Goal: Task Accomplishment & Management: Use online tool/utility

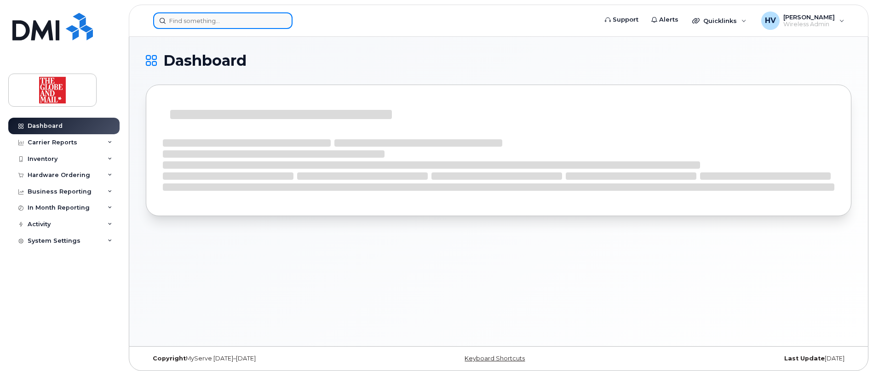
click at [199, 22] on input at bounding box center [222, 20] width 139 height 17
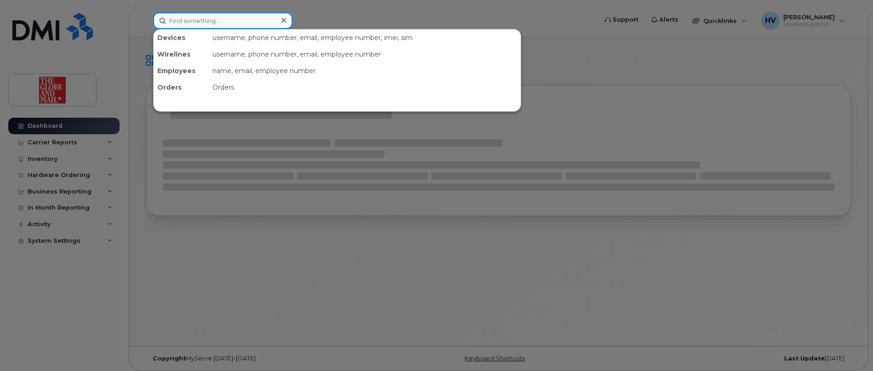
paste input "ASuntharalingam"
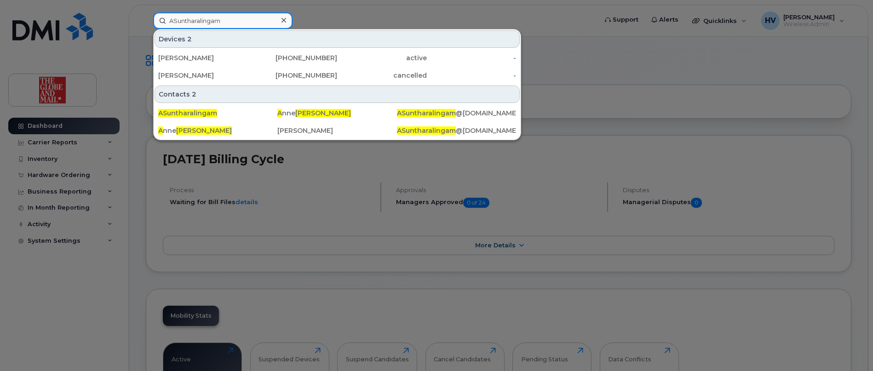
type input "ASuntharalingam"
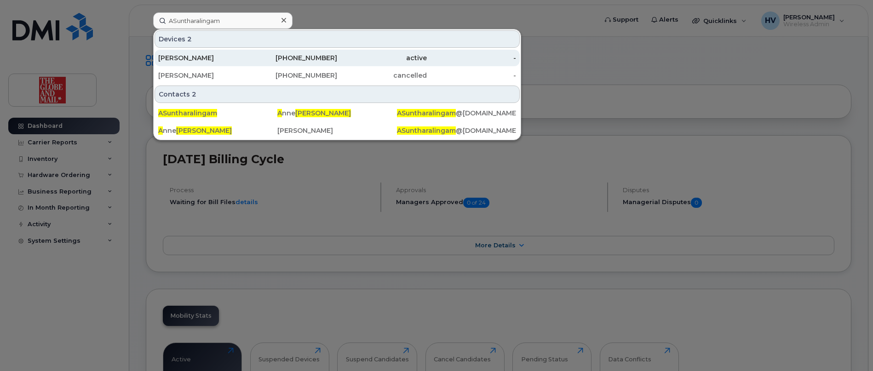
click at [215, 57] on div "[PERSON_NAME]" at bounding box center [203, 57] width 90 height 9
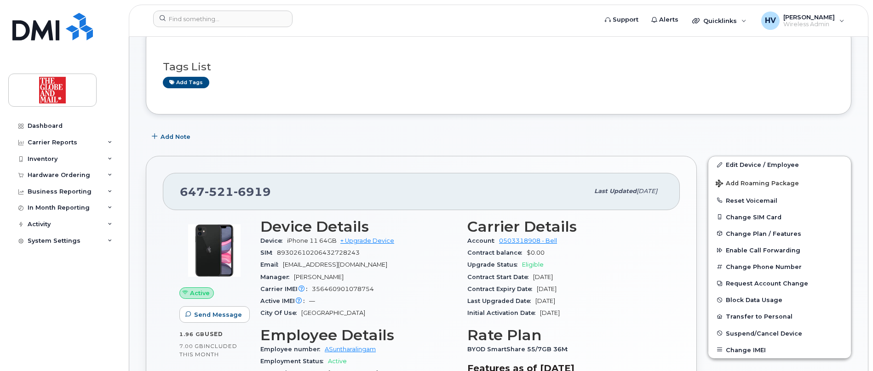
scroll to position [184, 0]
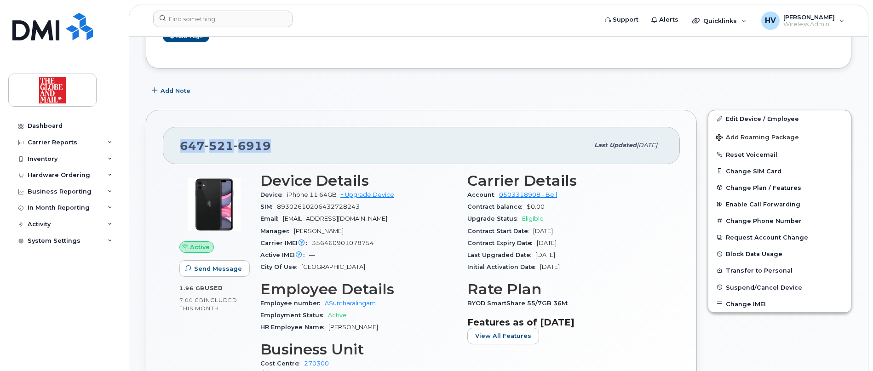
drag, startPoint x: 180, startPoint y: 147, endPoint x: 270, endPoint y: 146, distance: 90.2
click at [270, 146] on div "[PHONE_NUMBER]" at bounding box center [384, 145] width 409 height 19
copy span "647 521 6919"
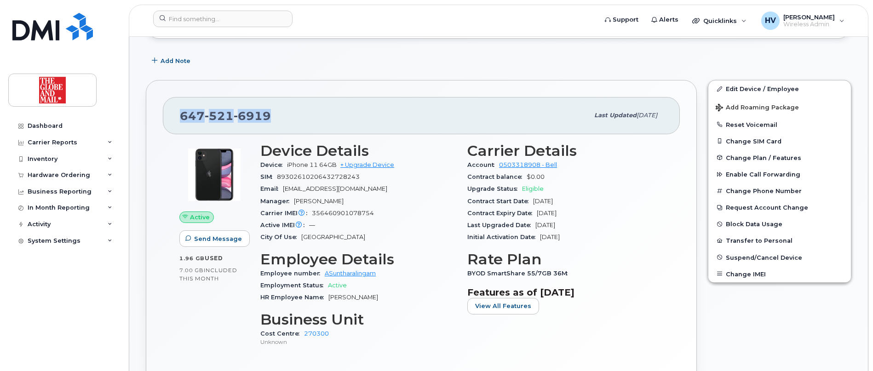
scroll to position [230, 0]
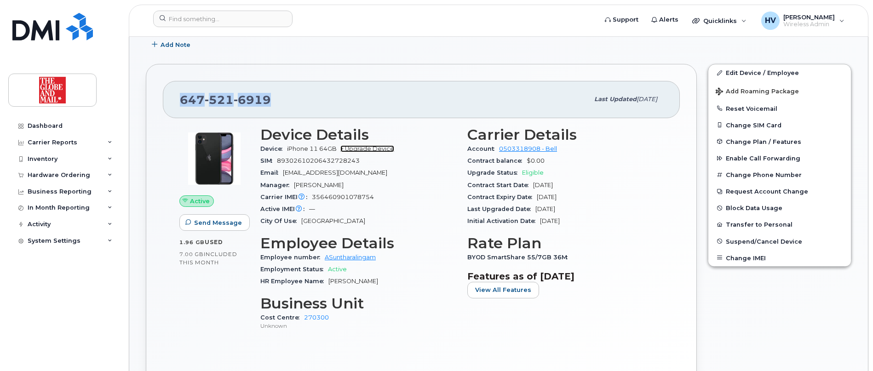
click at [375, 147] on link "+ Upgrade Device" at bounding box center [367, 148] width 54 height 7
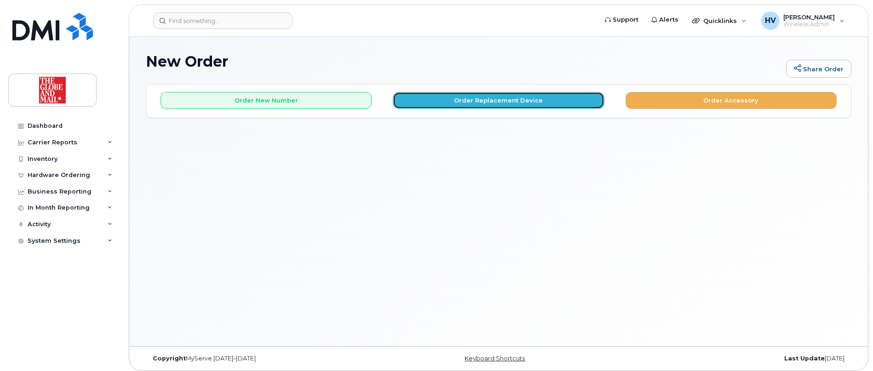
click at [498, 102] on button "Order Replacement Device" at bounding box center [498, 100] width 211 height 17
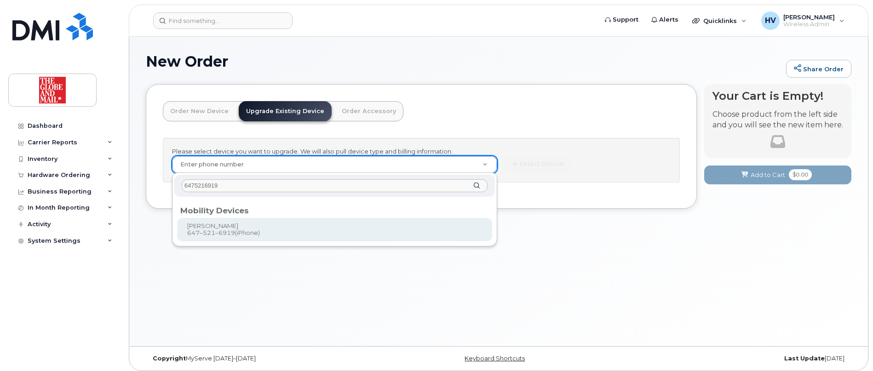
type input "6475216919"
type input "707885"
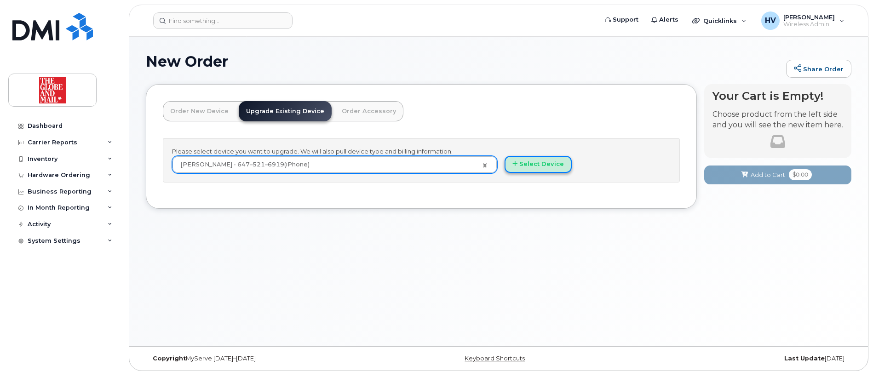
click at [537, 165] on button "Select Device" at bounding box center [538, 164] width 67 height 17
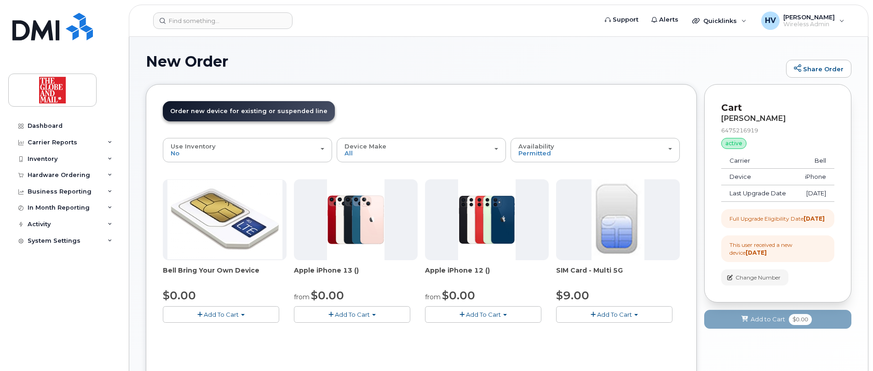
scroll to position [46, 0]
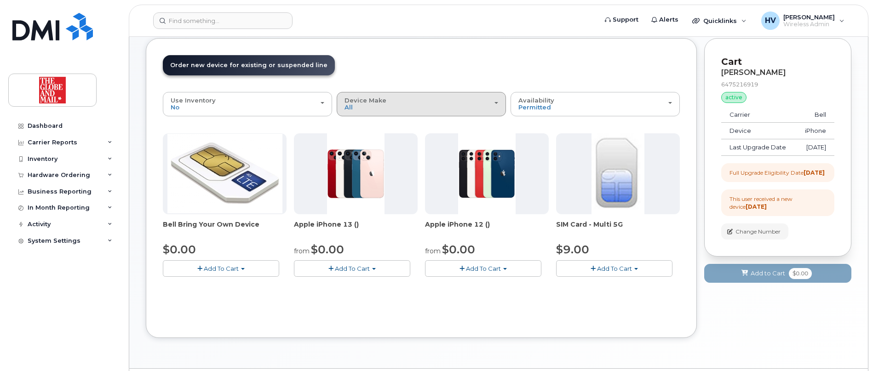
click at [498, 100] on div "Device Make All Cell Phone iPhone" at bounding box center [422, 104] width 154 height 14
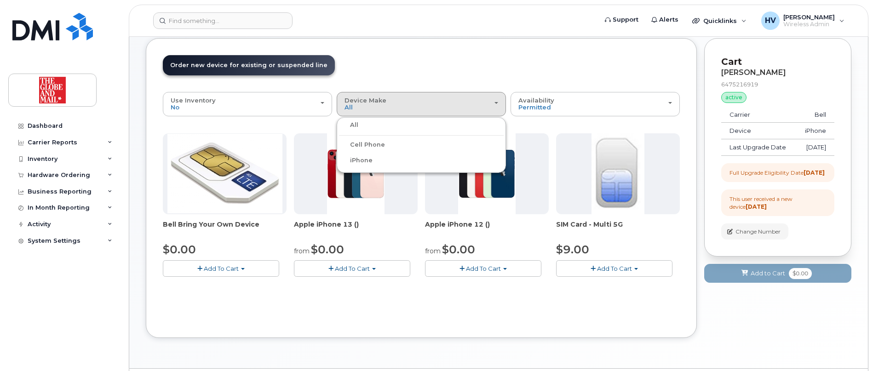
click at [365, 162] on label "iPhone" at bounding box center [356, 160] width 34 height 11
click at [0, 0] on input "iPhone" at bounding box center [0, 0] width 0 height 0
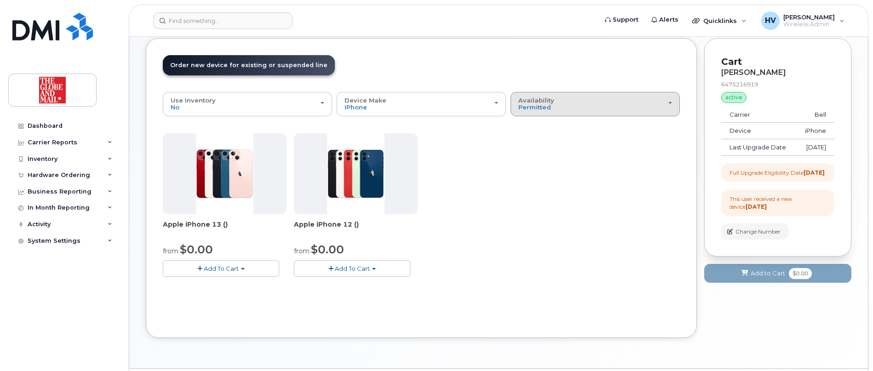
click at [587, 106] on div "Availability Permitted All" at bounding box center [595, 104] width 154 height 14
click at [529, 140] on label "All" at bounding box center [522, 140] width 19 height 11
click at [0, 0] on input "All" at bounding box center [0, 0] width 0 height 0
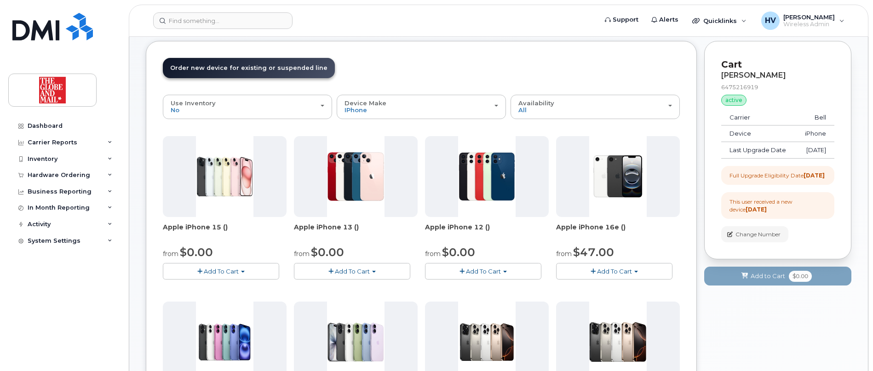
scroll to position [0, 0]
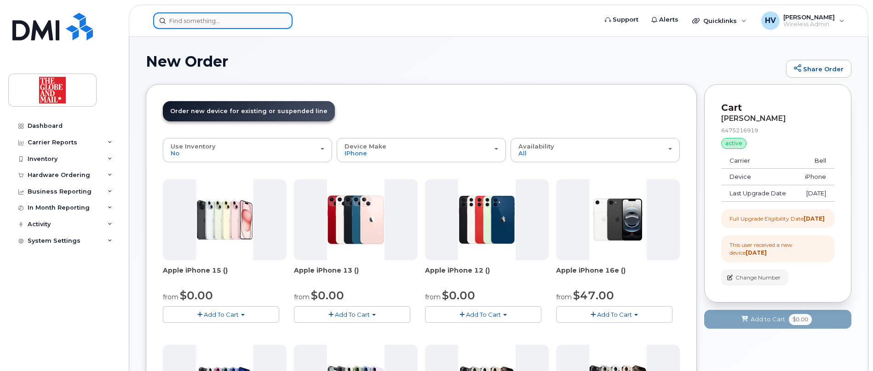
click at [224, 23] on input at bounding box center [222, 20] width 139 height 17
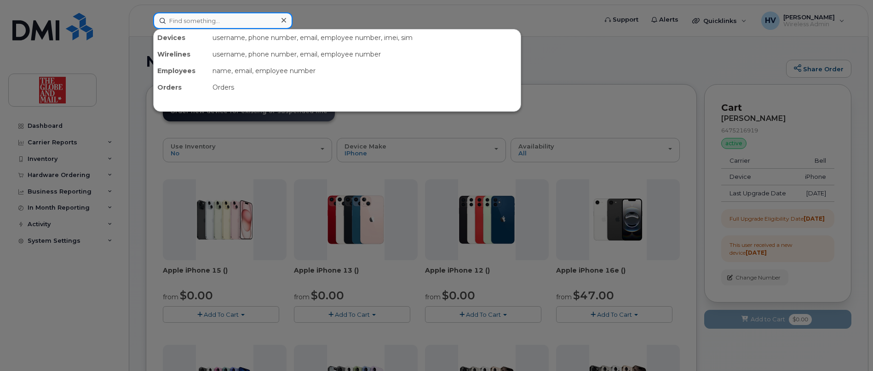
paste input "aehoon"
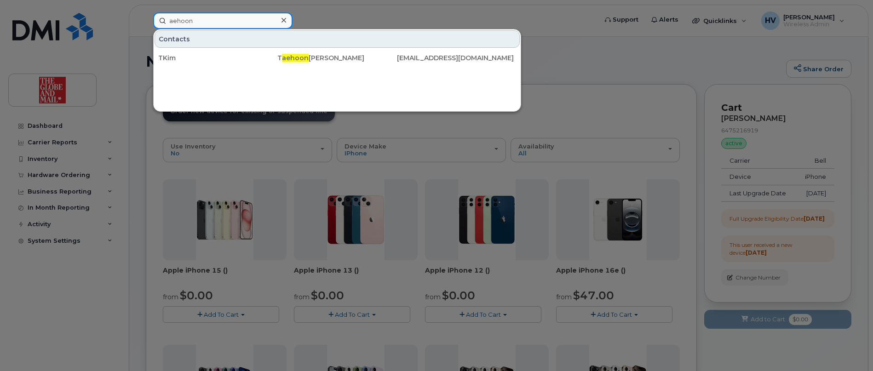
click at [168, 21] on input "aehoon" at bounding box center [222, 20] width 139 height 17
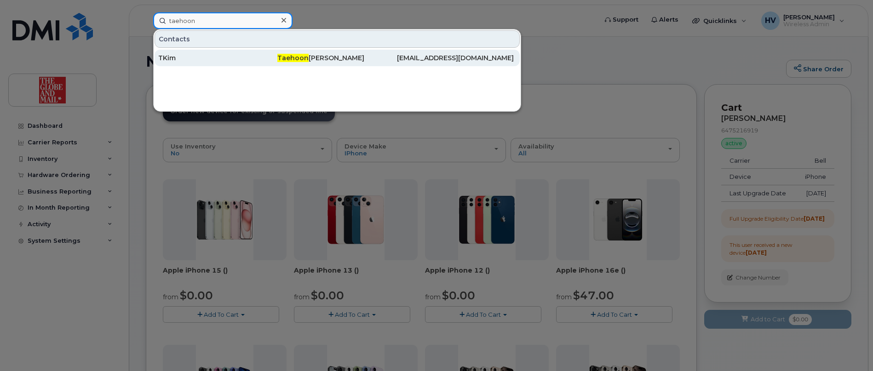
type input "taehoon"
click at [175, 57] on div "TKim" at bounding box center [217, 57] width 119 height 9
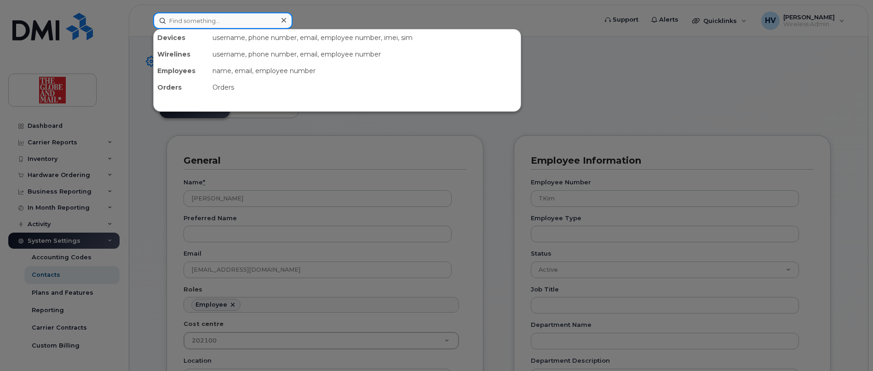
click at [195, 20] on input at bounding box center [222, 20] width 139 height 17
paste input "aehoon"
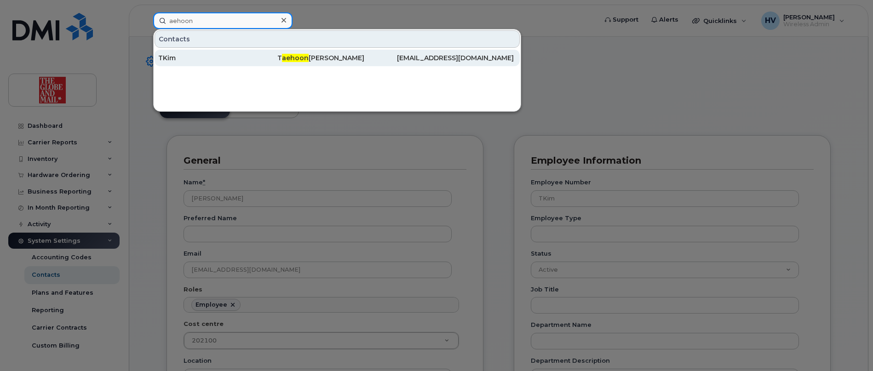
type input "aehoon"
click at [171, 58] on div "TKim" at bounding box center [217, 57] width 119 height 9
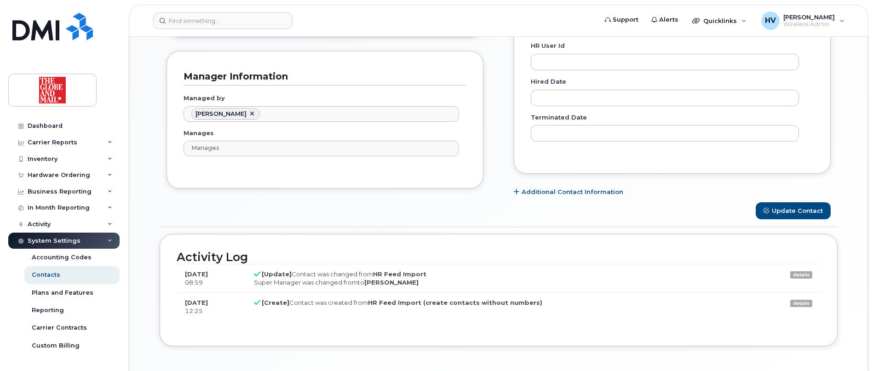
scroll to position [552, 0]
